Goal: Find specific page/section: Find specific page/section

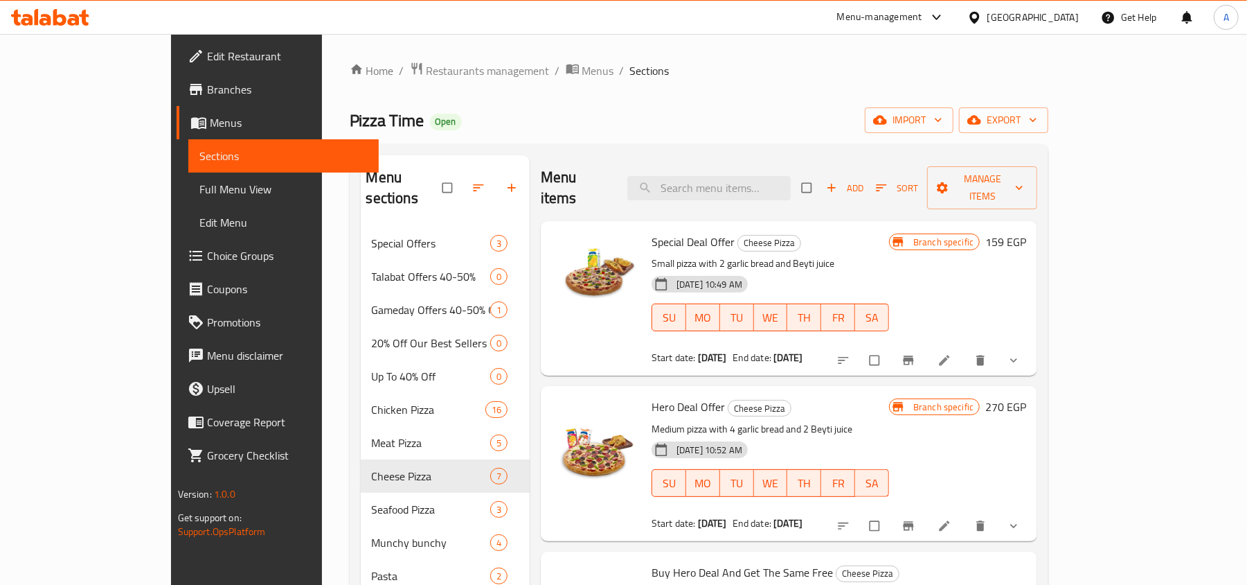
click at [363, 87] on div "Home / Restaurants management / Menus / Sections Pizza Time Open import export …" at bounding box center [700, 518] width 700 height 913
click at [427, 64] on span "Restaurants management" at bounding box center [488, 70] width 123 height 17
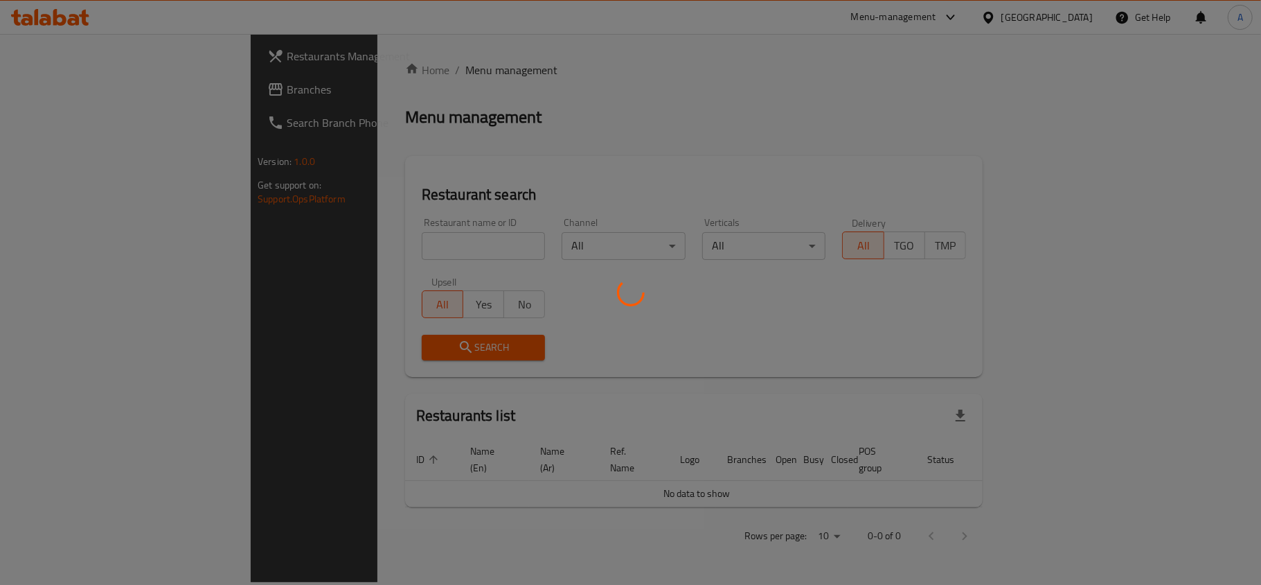
drag, startPoint x: 291, startPoint y: 230, endPoint x: 302, endPoint y: 255, distance: 27.3
click at [291, 231] on div at bounding box center [630, 292] width 1261 height 585
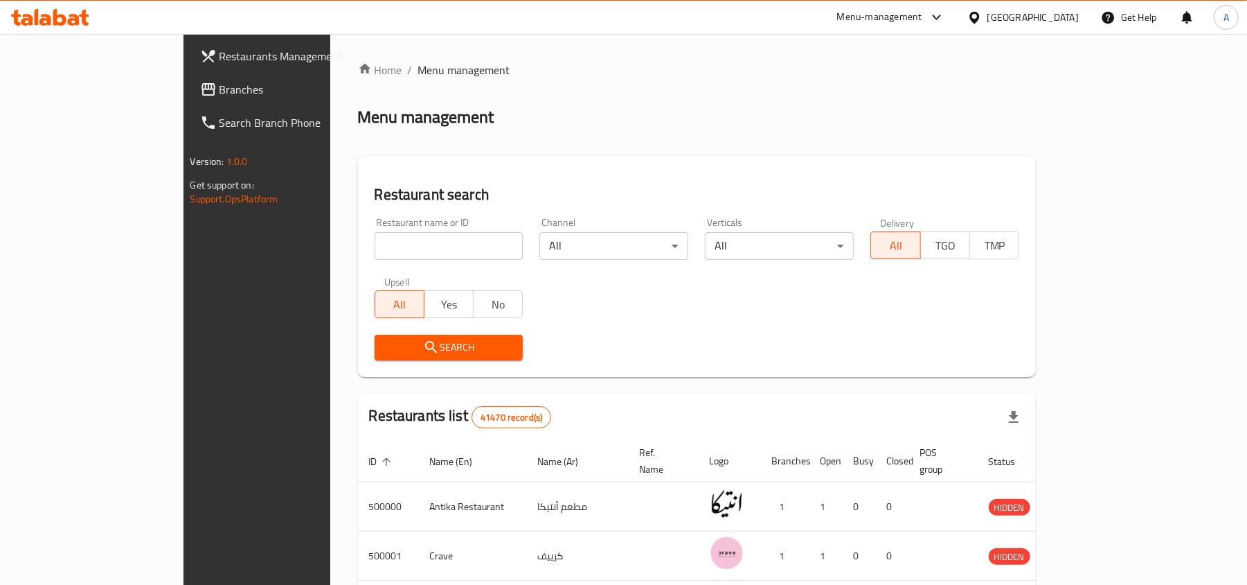
click at [358, 255] on div "Home / Menu management Menu management Restaurant search Restaurant name or ID …" at bounding box center [697, 508] width 679 height 892
click at [375, 255] on input "search" at bounding box center [449, 246] width 149 height 28
paste input "Hawawshi El Refaay"
type input "Hawawshi El Refaay"
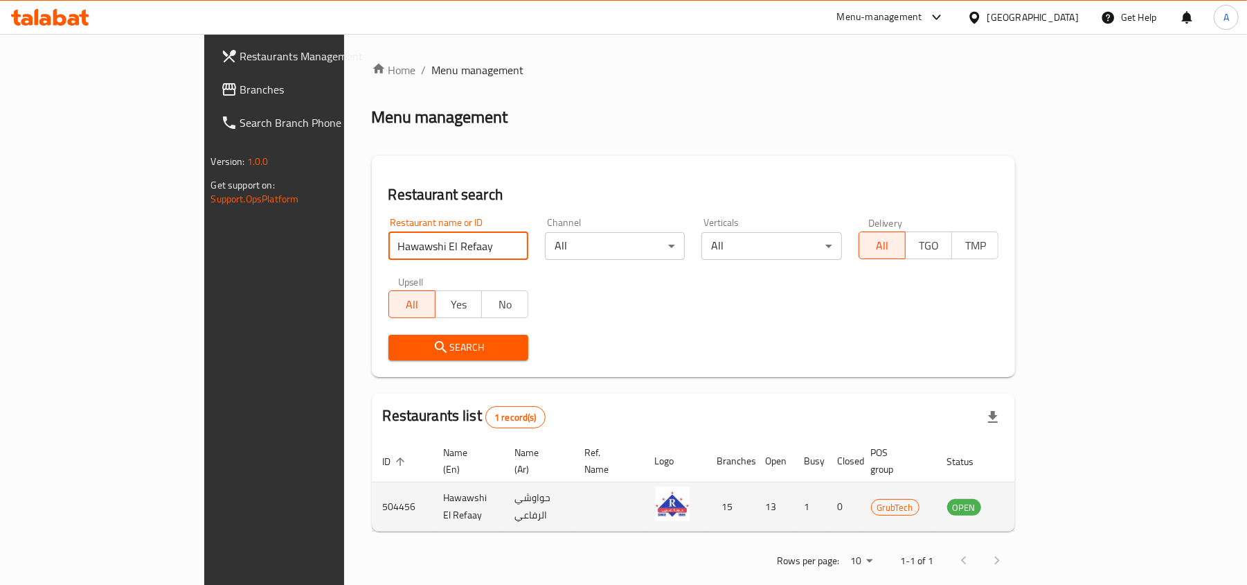
click at [372, 492] on td "504456" at bounding box center [402, 506] width 61 height 49
click at [372, 491] on td "504456" at bounding box center [402, 506] width 61 height 49
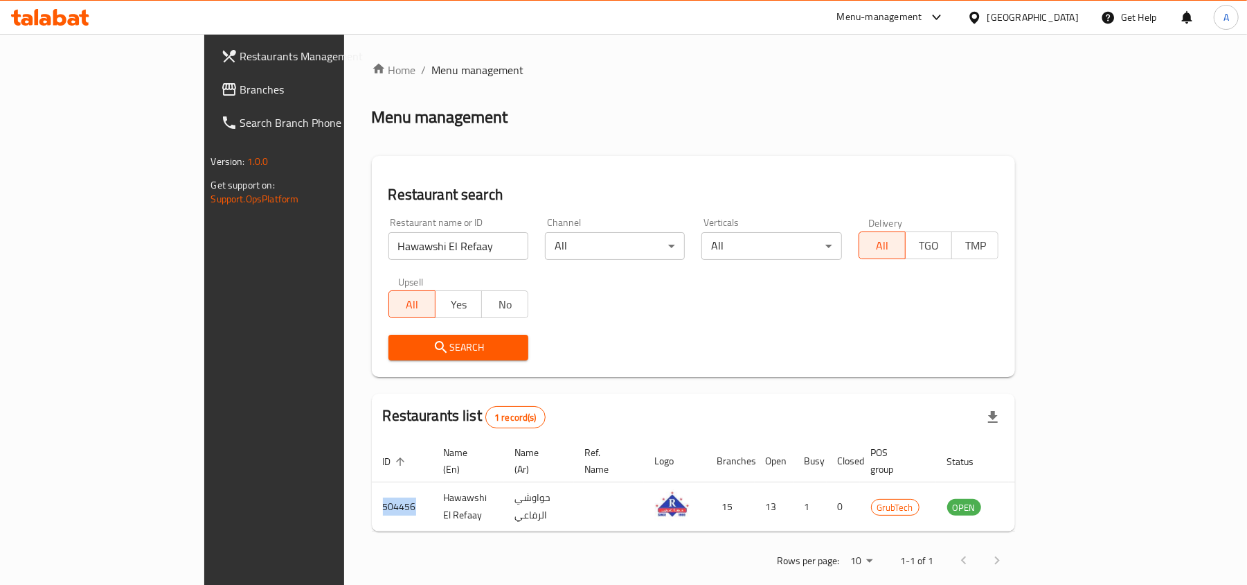
copy td "504456"
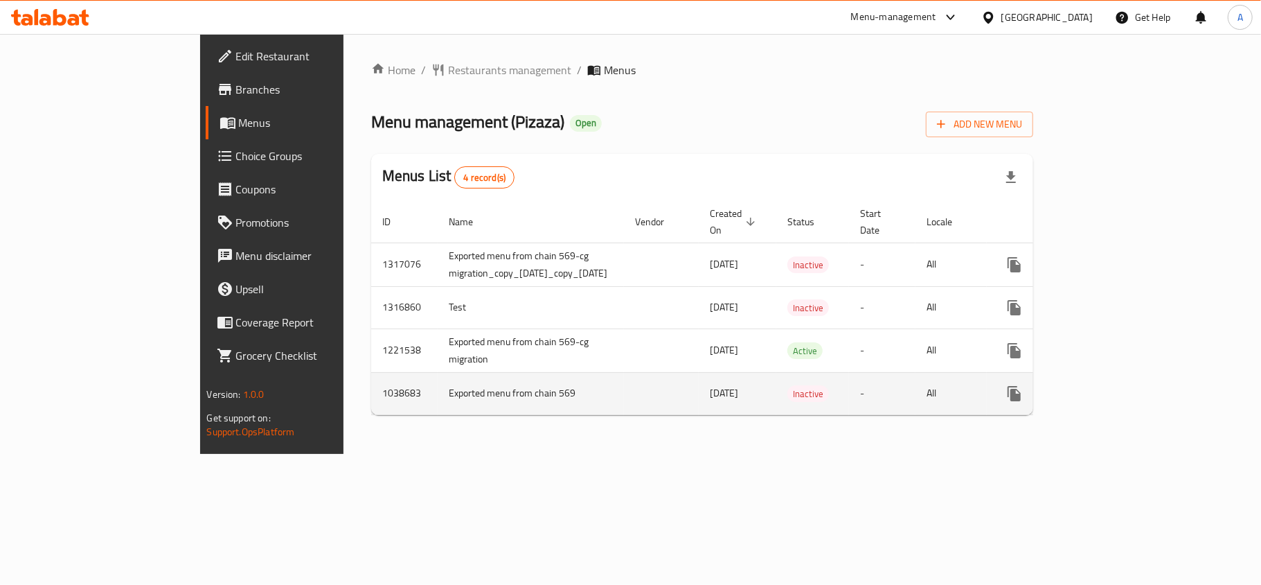
click at [624, 372] on td "enhanced table" at bounding box center [661, 393] width 75 height 42
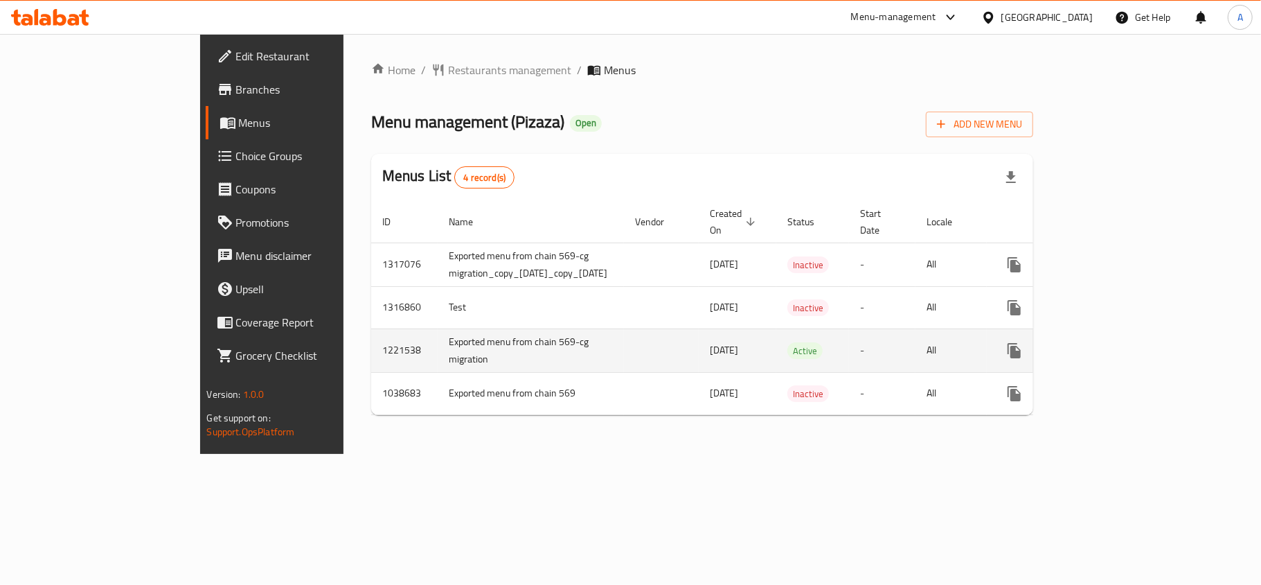
click at [474, 350] on td "Exported menu from chain 569-cg migration" at bounding box center [531, 350] width 186 height 44
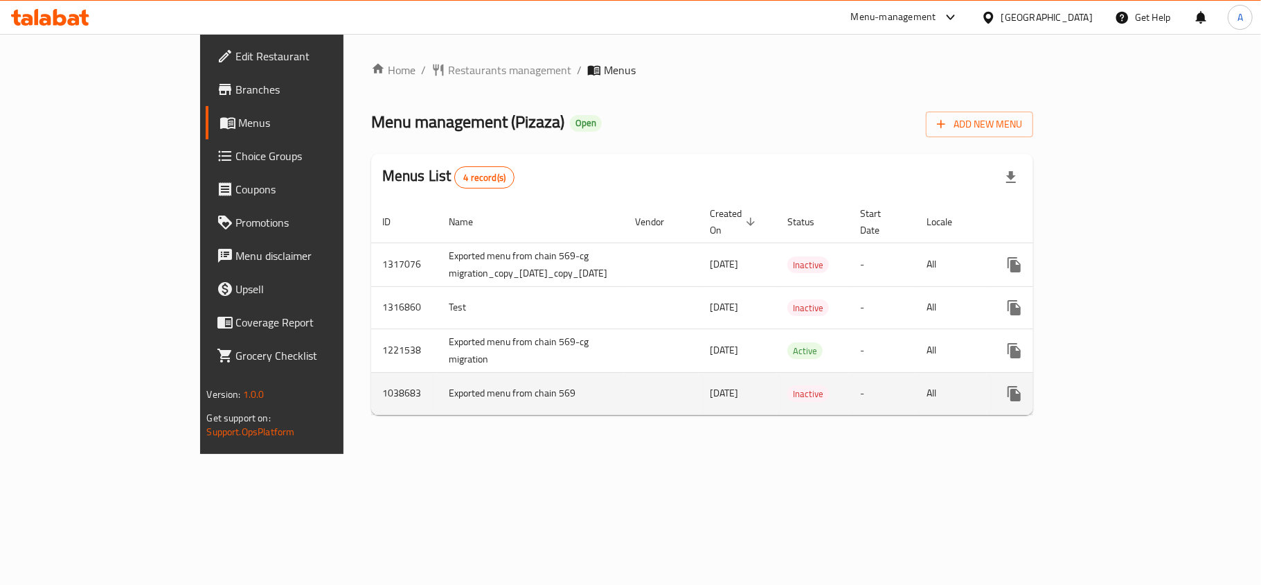
click at [624, 372] on td "enhanced table" at bounding box center [661, 393] width 75 height 42
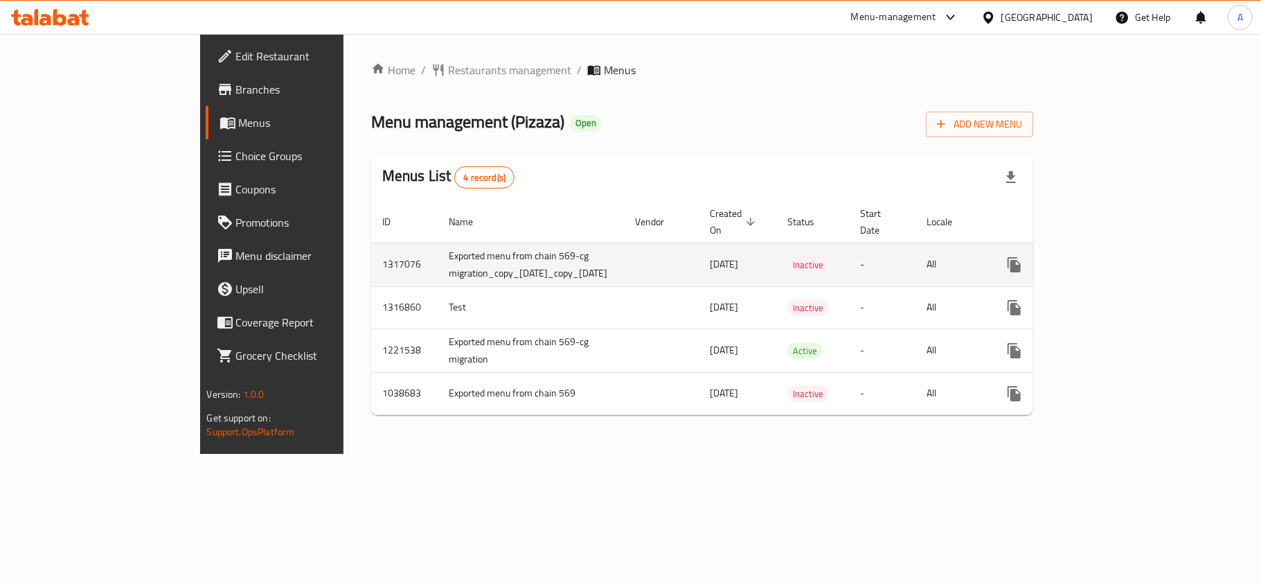
drag, startPoint x: 513, startPoint y: 264, endPoint x: 356, endPoint y: 245, distance: 157.7
click at [438, 245] on td "Exported menu from chain 569-cg migration_copy_[DATE]_copy_[DATE]" at bounding box center [531, 264] width 186 height 44
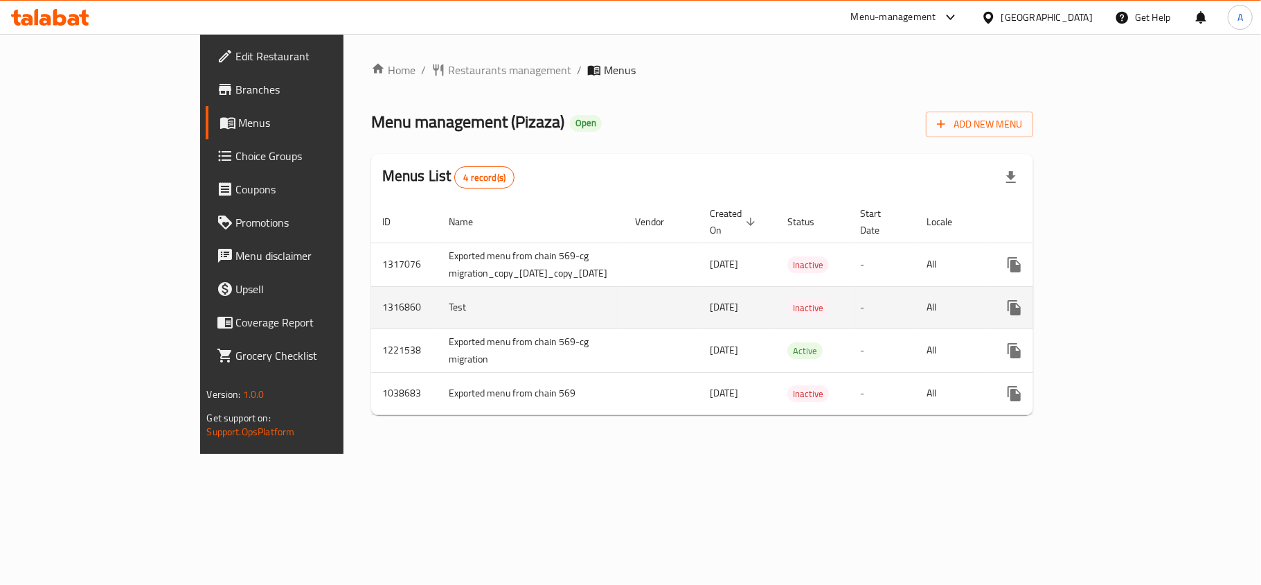
click at [438, 286] on td "Test" at bounding box center [531, 307] width 186 height 42
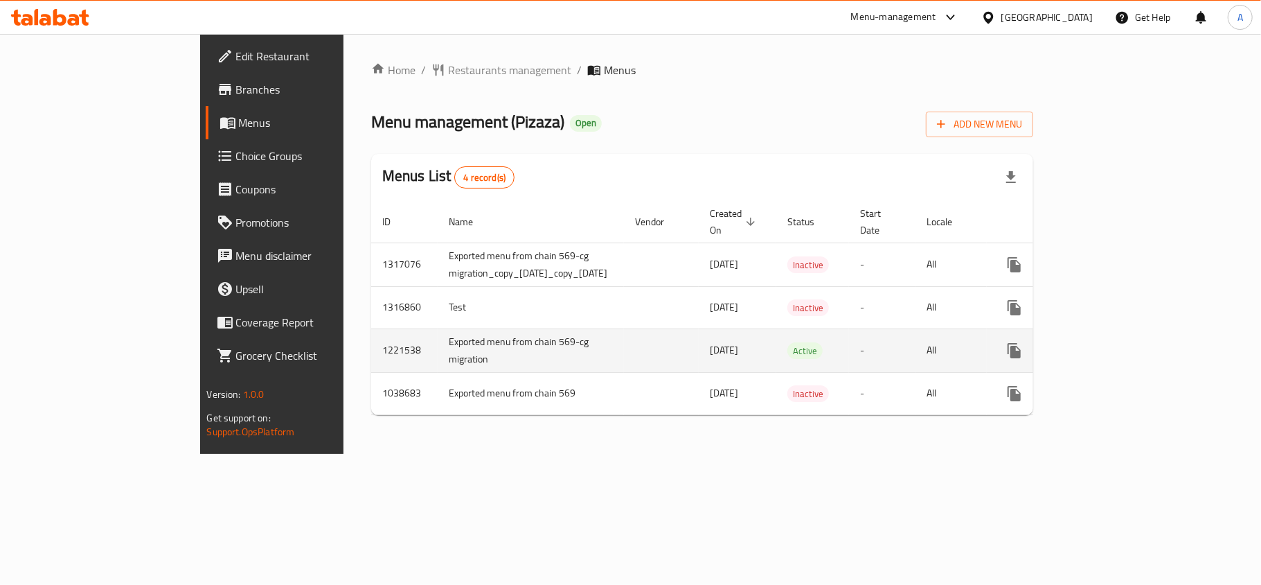
click at [438, 339] on td "Exported menu from chain 569-cg migration" at bounding box center [531, 350] width 186 height 44
drag, startPoint x: 428, startPoint y: 339, endPoint x: 696, endPoint y: 341, distance: 268.1
click at [696, 341] on tr "1221538 Exported menu from chain 569-cg migration [DATE] Active - All" at bounding box center [756, 350] width 771 height 44
click at [624, 345] on td "enhanced table" at bounding box center [661, 350] width 75 height 44
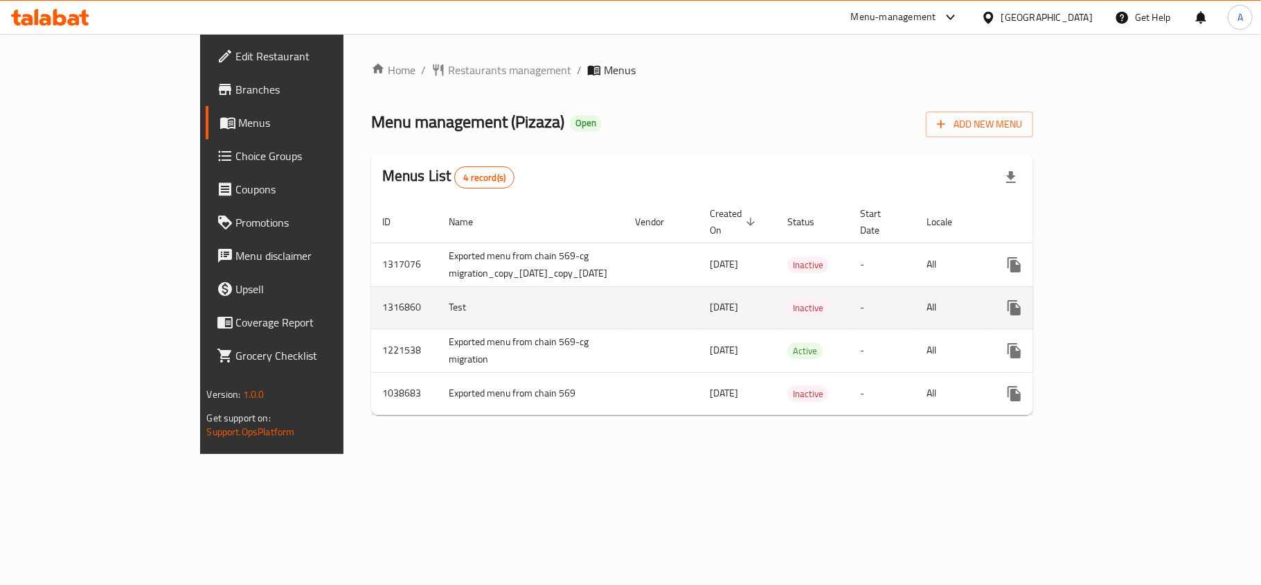
click at [438, 309] on td "Test" at bounding box center [531, 307] width 186 height 42
click at [438, 298] on td "Test" at bounding box center [531, 307] width 186 height 42
click at [371, 296] on td "1316860" at bounding box center [404, 307] width 66 height 42
copy td "1316860"
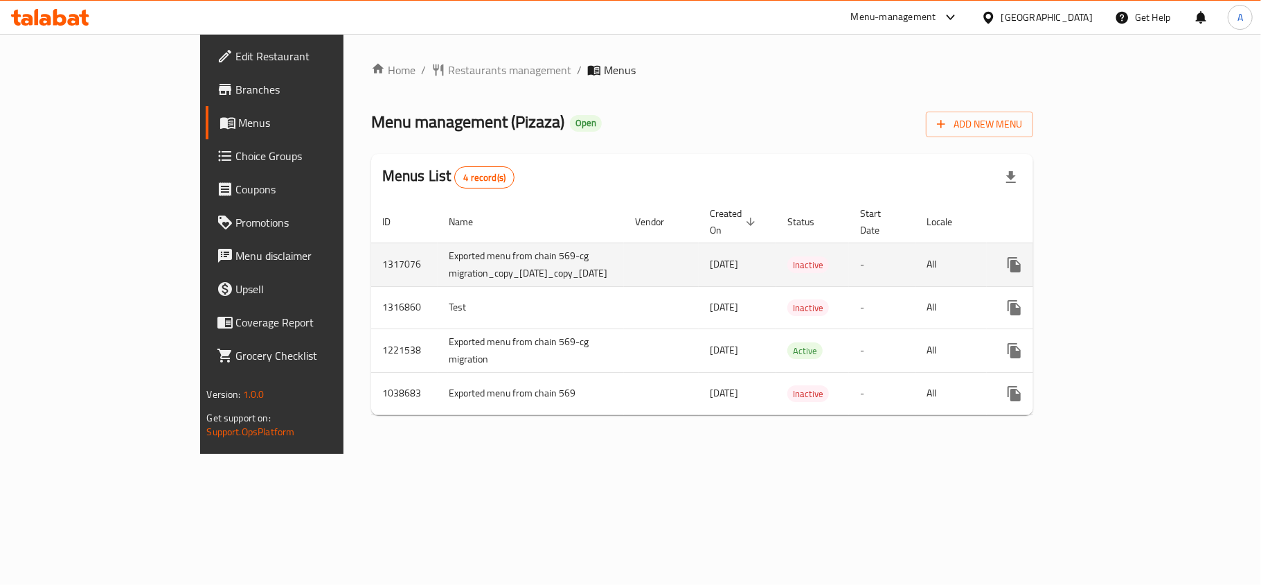
click at [371, 249] on td "1317076" at bounding box center [404, 264] width 66 height 44
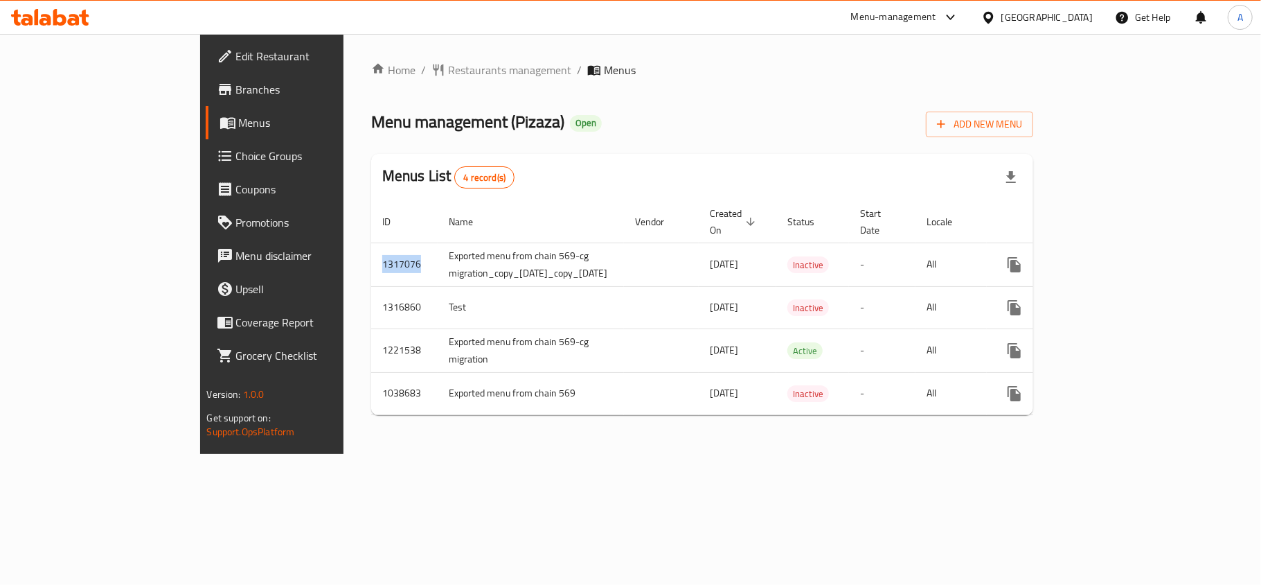
copy td "1317076"
click at [630, 114] on div "Menu management ( Pizaza ) Open Add New Menu" at bounding box center [702, 121] width 663 height 31
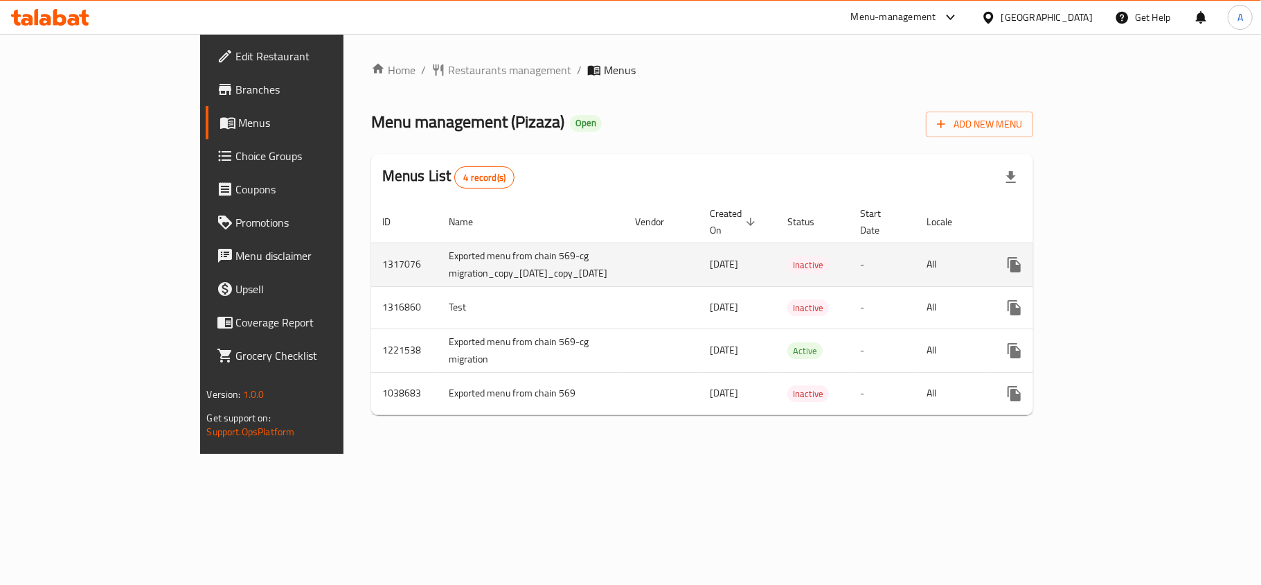
click at [371, 251] on td "1317076" at bounding box center [404, 264] width 66 height 44
copy td "1317076"
click at [371, 251] on td "1317076" at bounding box center [404, 264] width 66 height 44
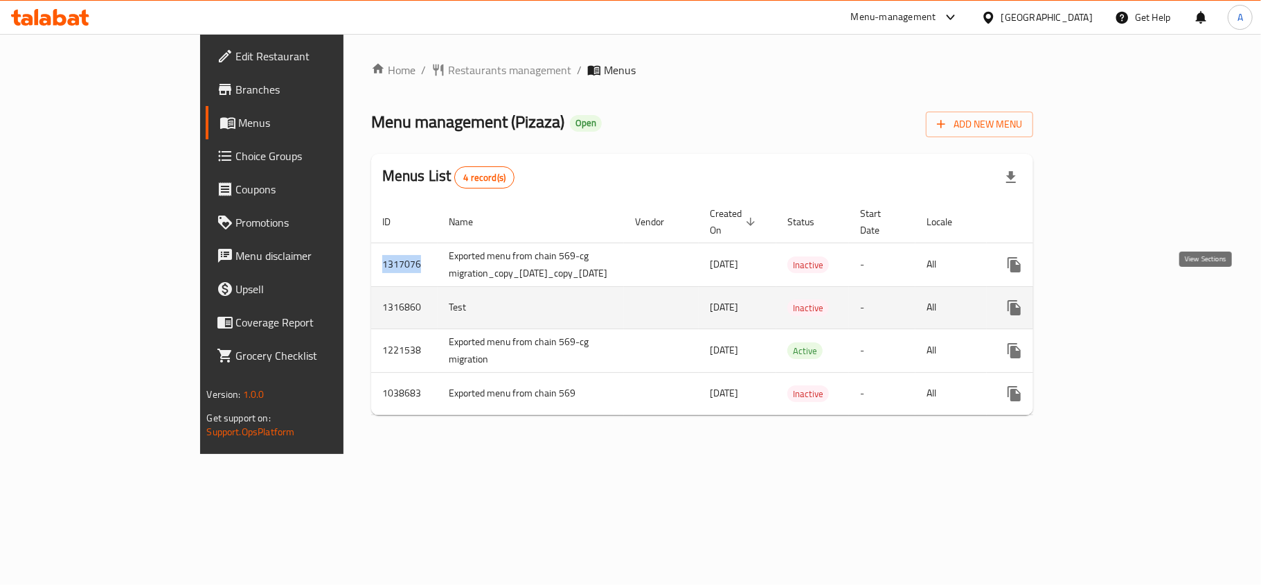
click at [1123, 299] on icon "enhanced table" at bounding box center [1114, 307] width 17 height 17
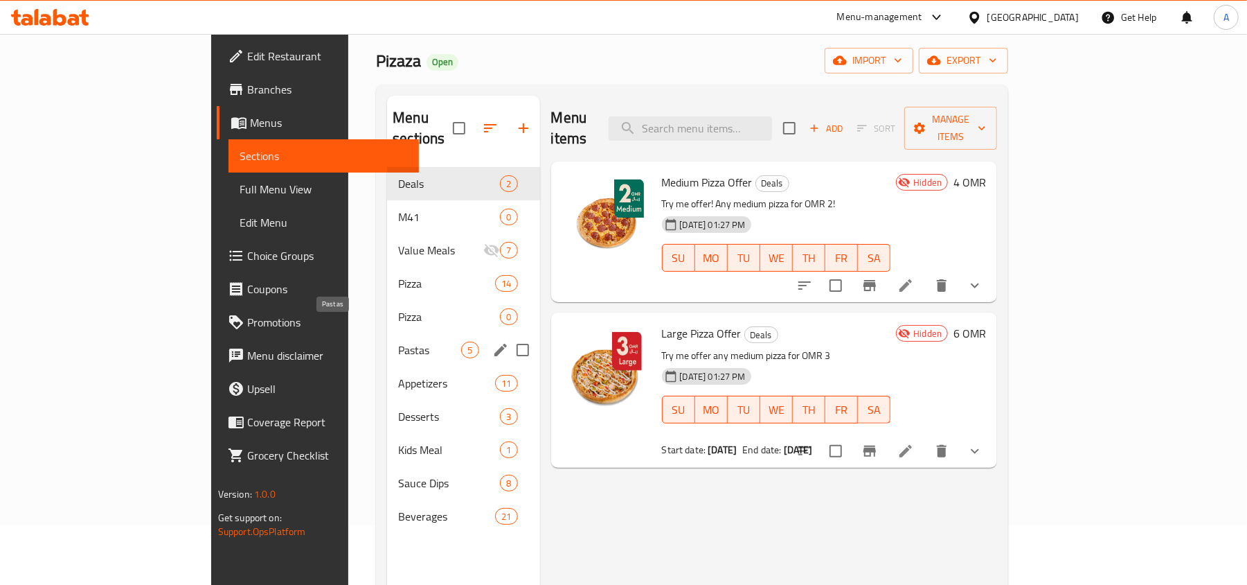
scroll to position [92, 0]
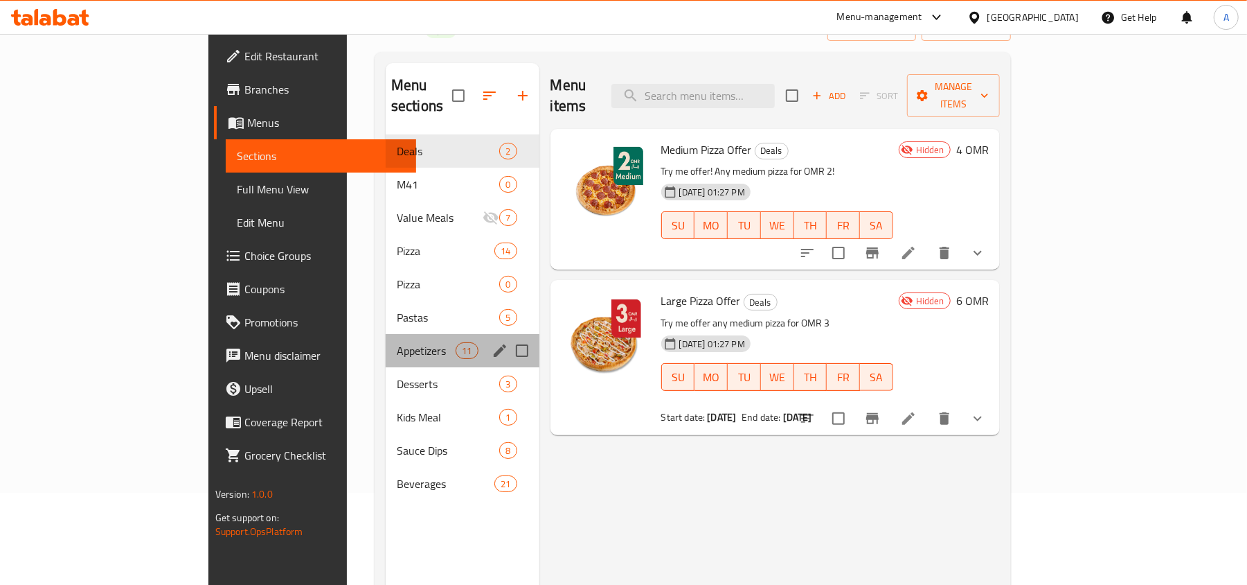
click at [386, 334] on div "Appetizers 11" at bounding box center [463, 350] width 154 height 33
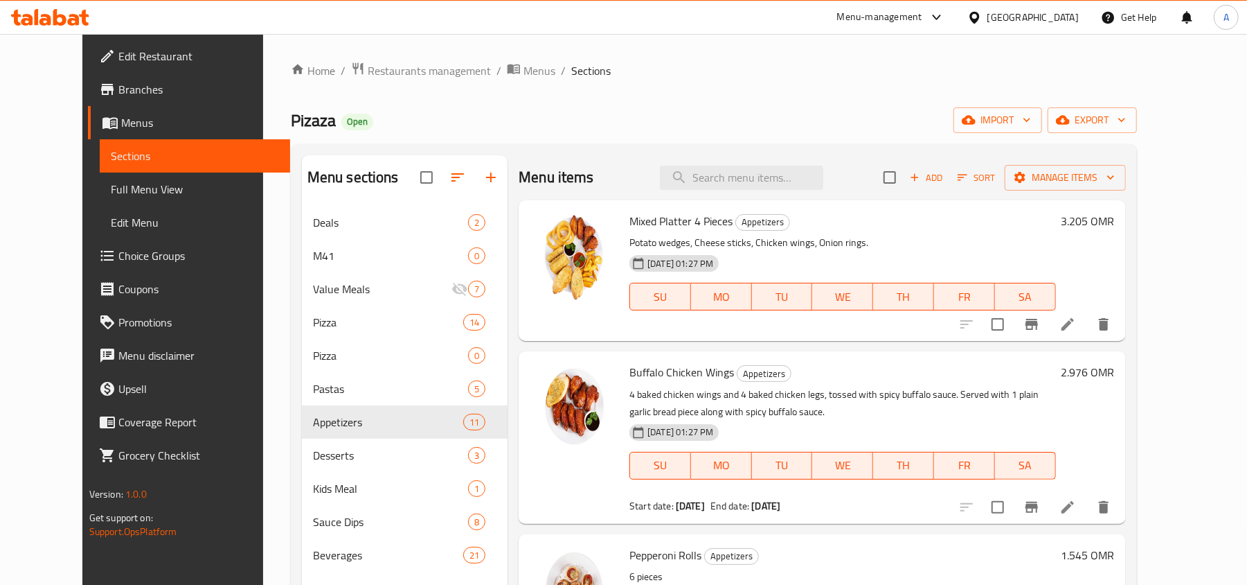
click at [483, 82] on div "Home / Restaurants management / Menus / Sections Pizaza Open import export Menu…" at bounding box center [714, 406] width 846 height 689
click at [524, 71] on span "Menus" at bounding box center [540, 70] width 32 height 17
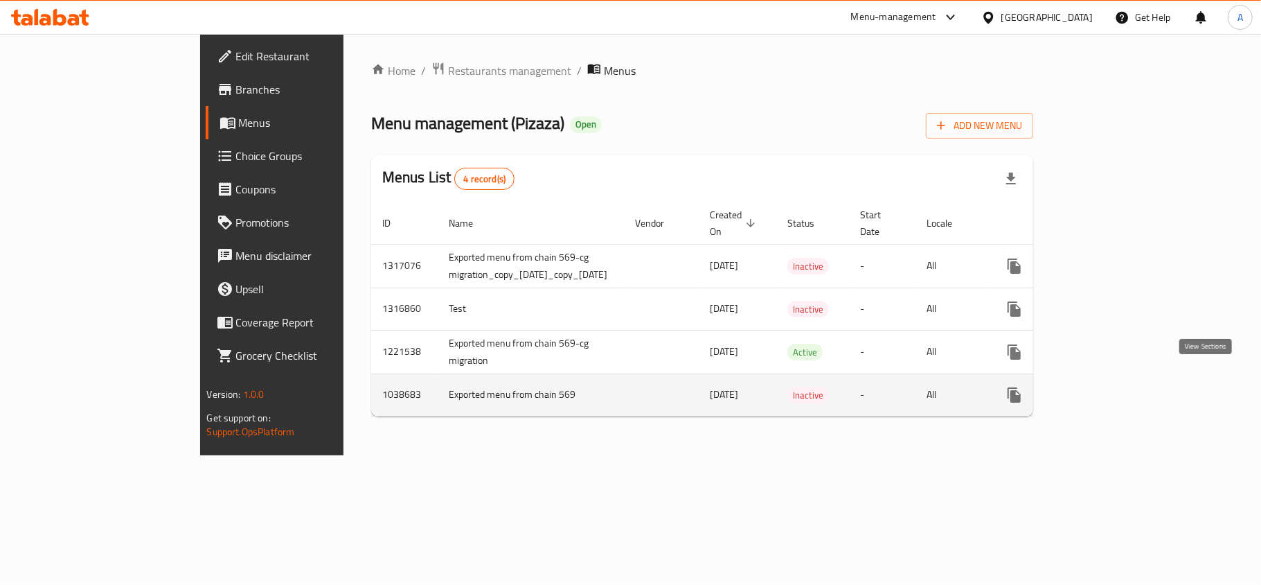
click at [1131, 381] on link "enhanced table" at bounding box center [1114, 394] width 33 height 33
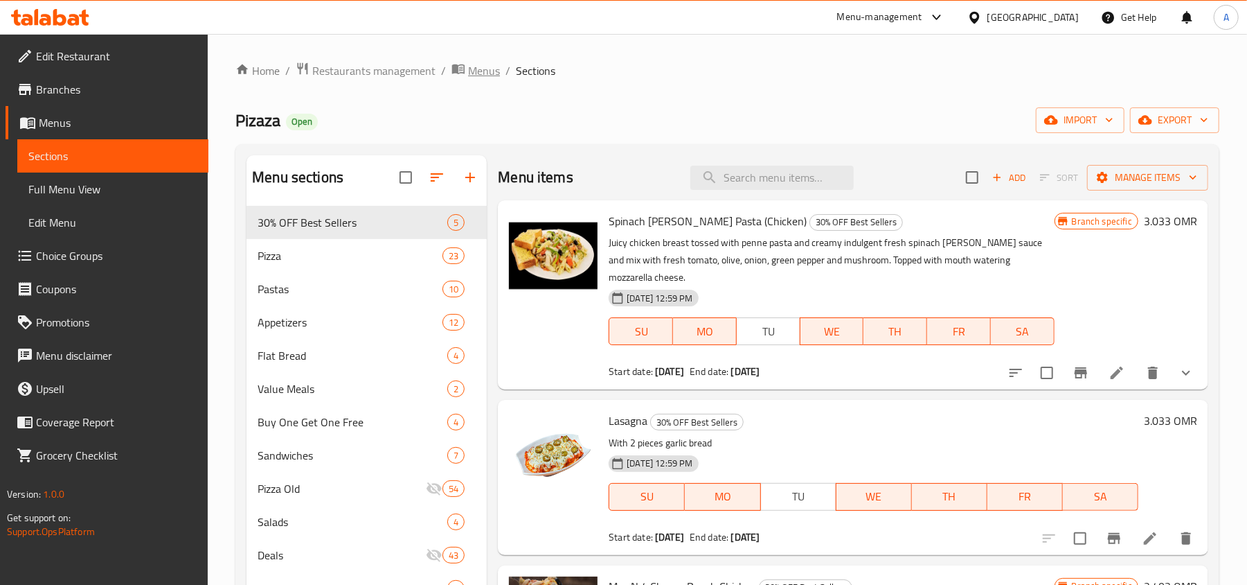
click at [490, 75] on span "Menus" at bounding box center [484, 70] width 32 height 17
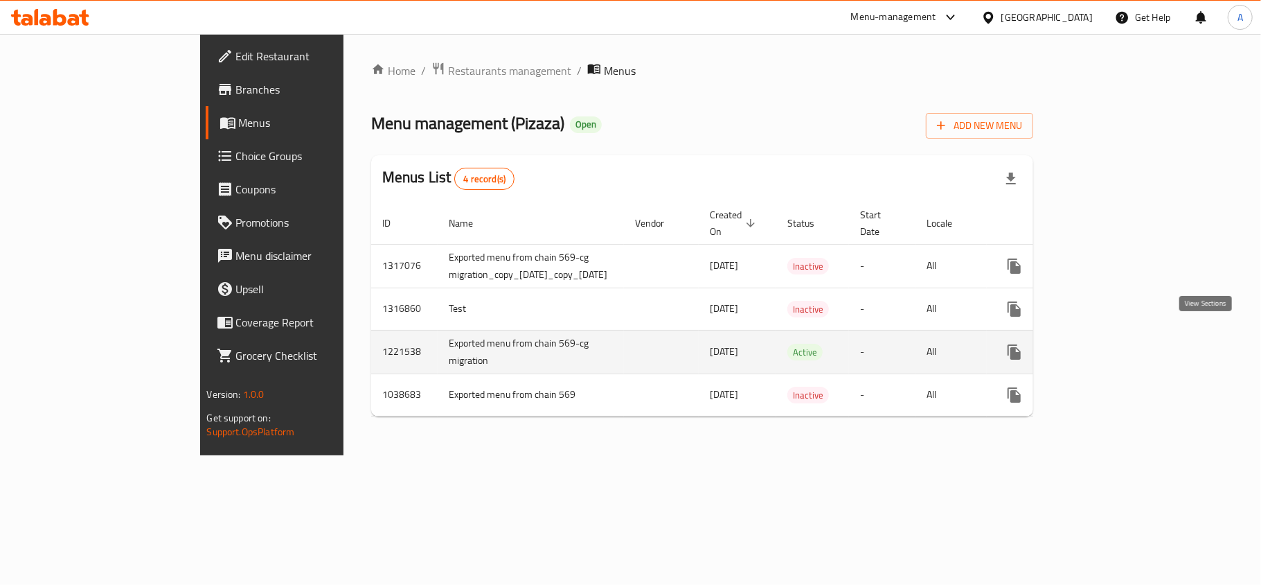
click at [1123, 344] on icon "enhanced table" at bounding box center [1114, 352] width 17 height 17
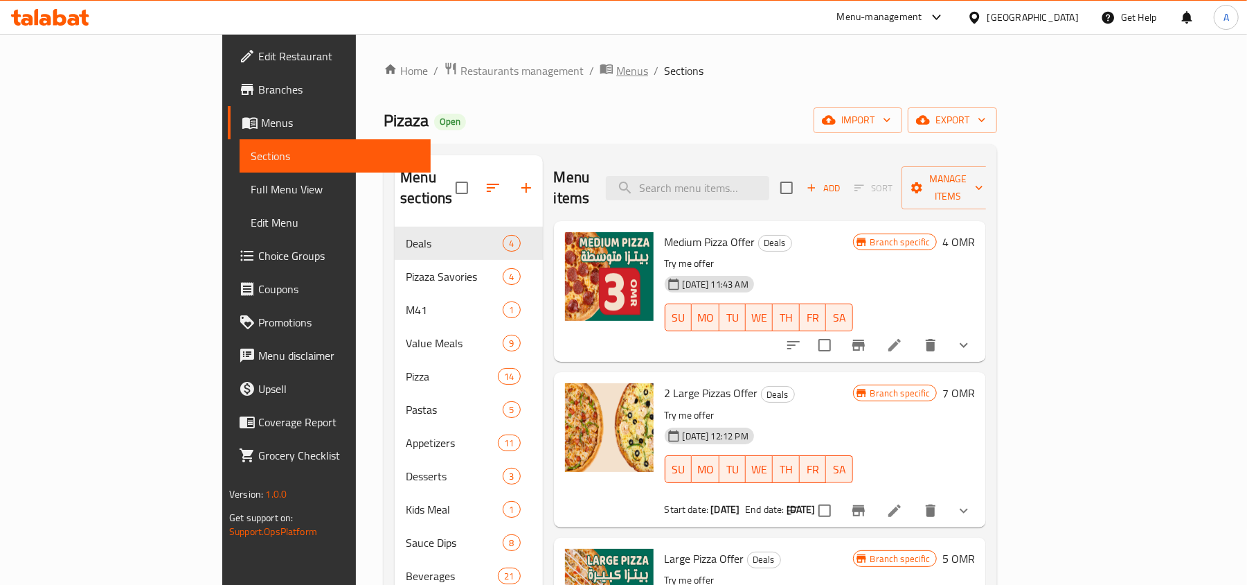
click at [616, 72] on span "Menus" at bounding box center [632, 70] width 32 height 17
